Goal: Transaction & Acquisition: Purchase product/service

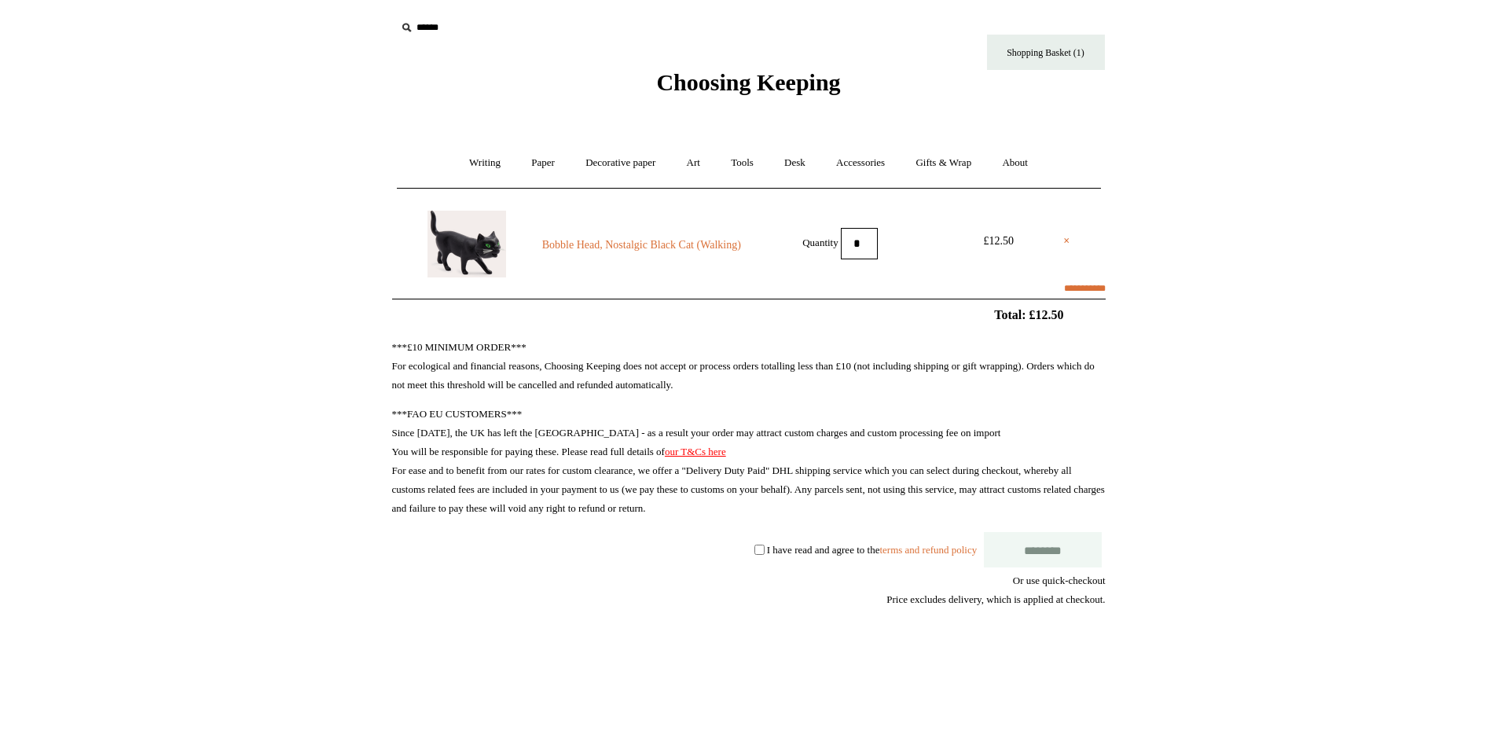
click at [805, 86] on span "Choosing Keeping" at bounding box center [748, 82] width 184 height 26
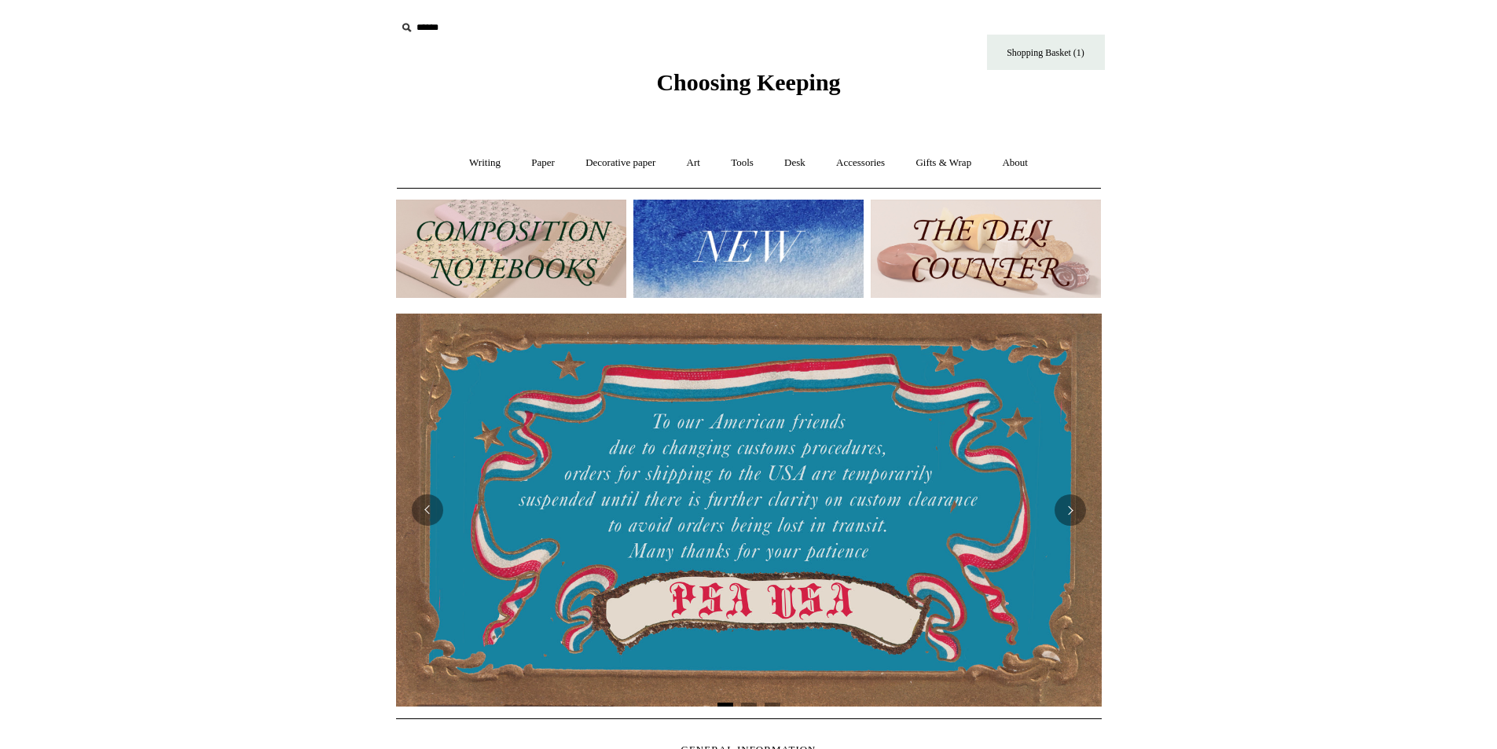
click at [745, 249] on img at bounding box center [749, 249] width 230 height 98
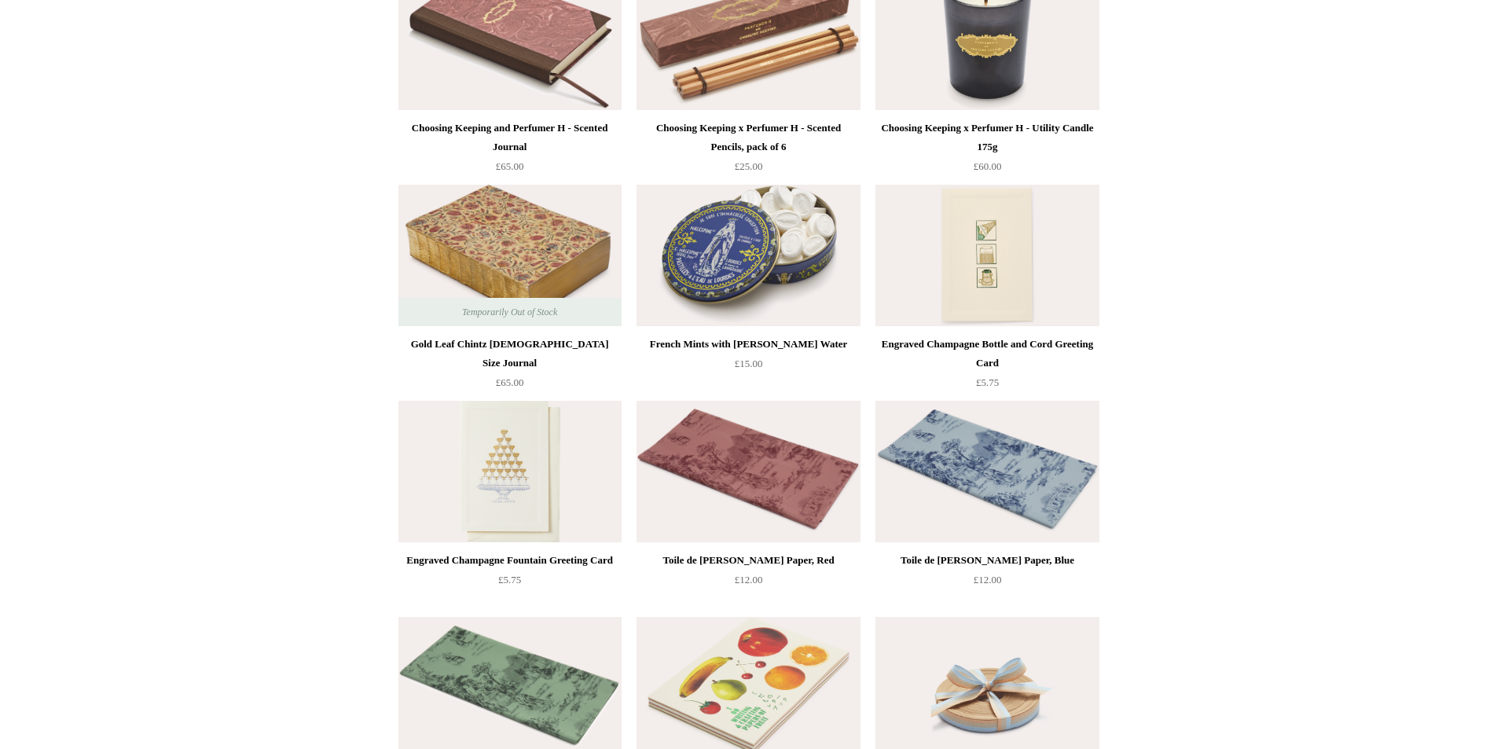
scroll to position [1887, 0]
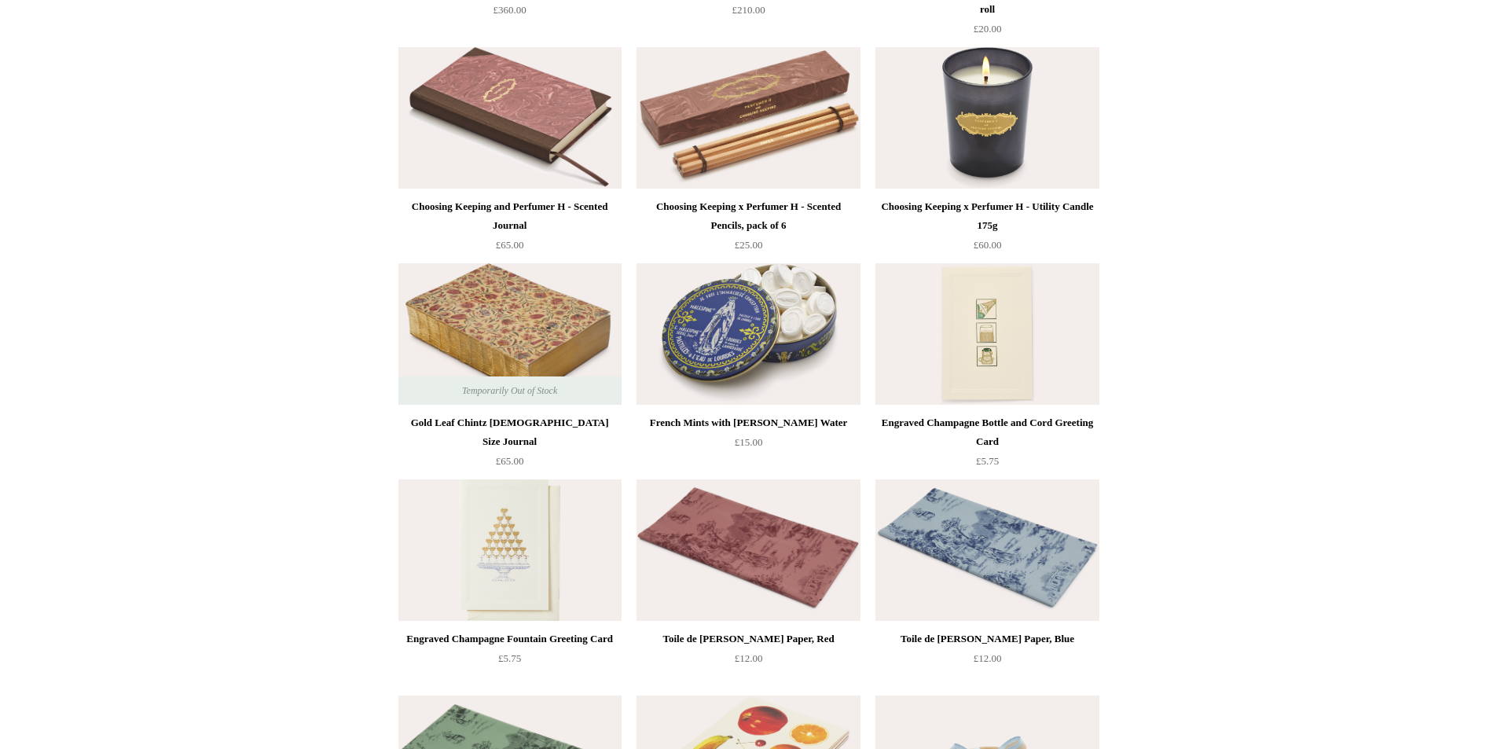
click at [726, 336] on img at bounding box center [748, 333] width 223 height 141
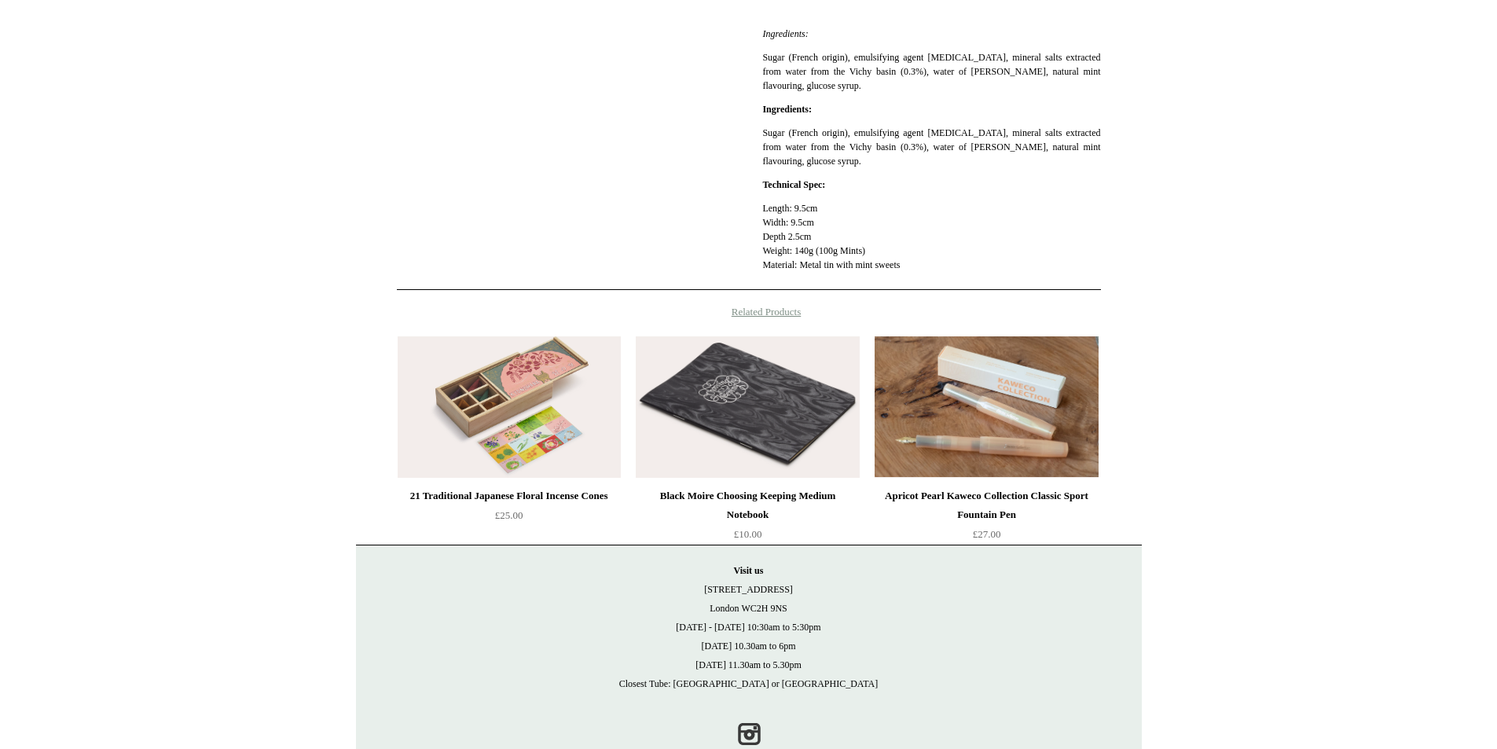
scroll to position [550, 0]
